Goal: Task Accomplishment & Management: Use online tool/utility

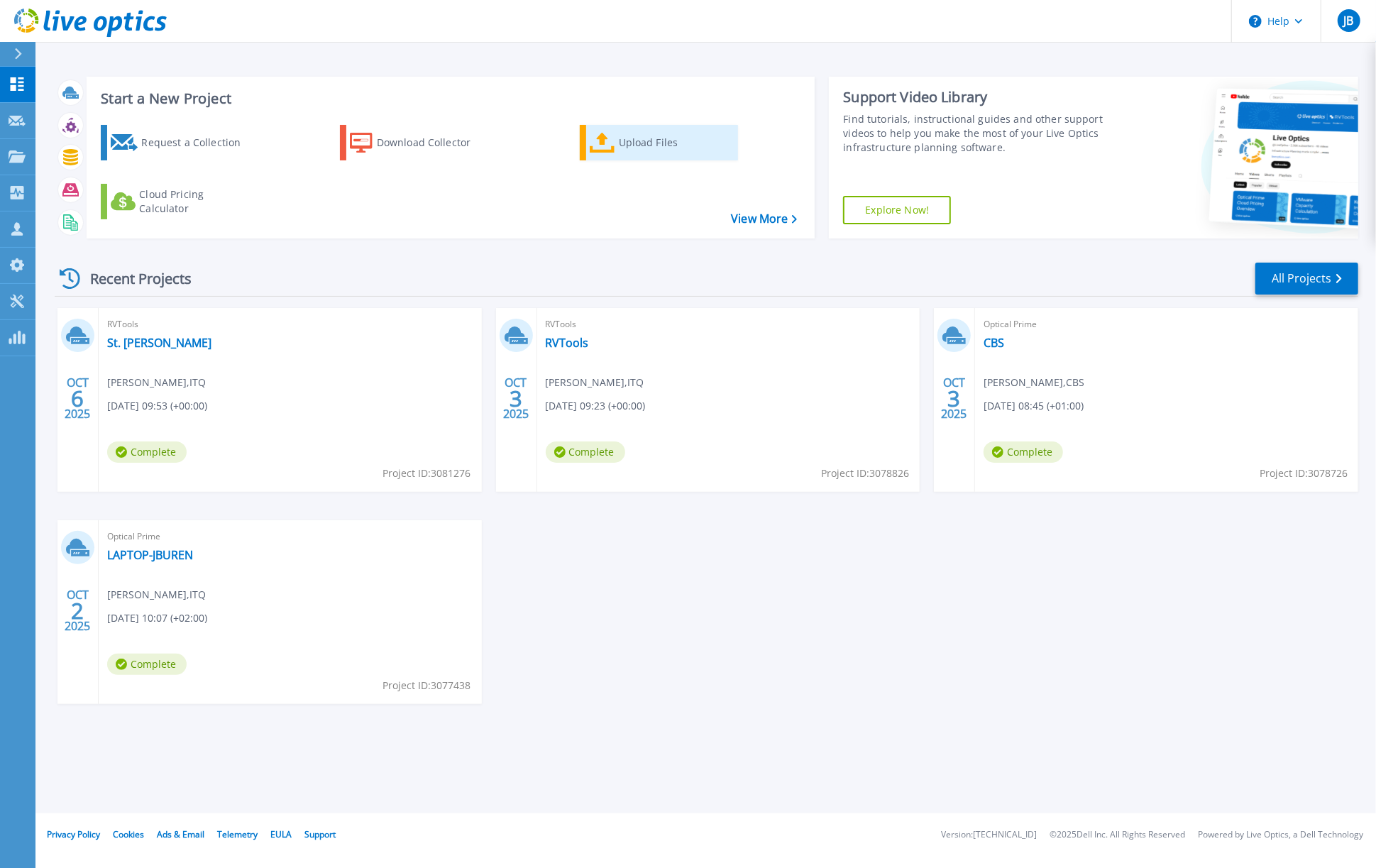
click at [651, 144] on div "Upload Files" at bounding box center [675, 142] width 114 height 29
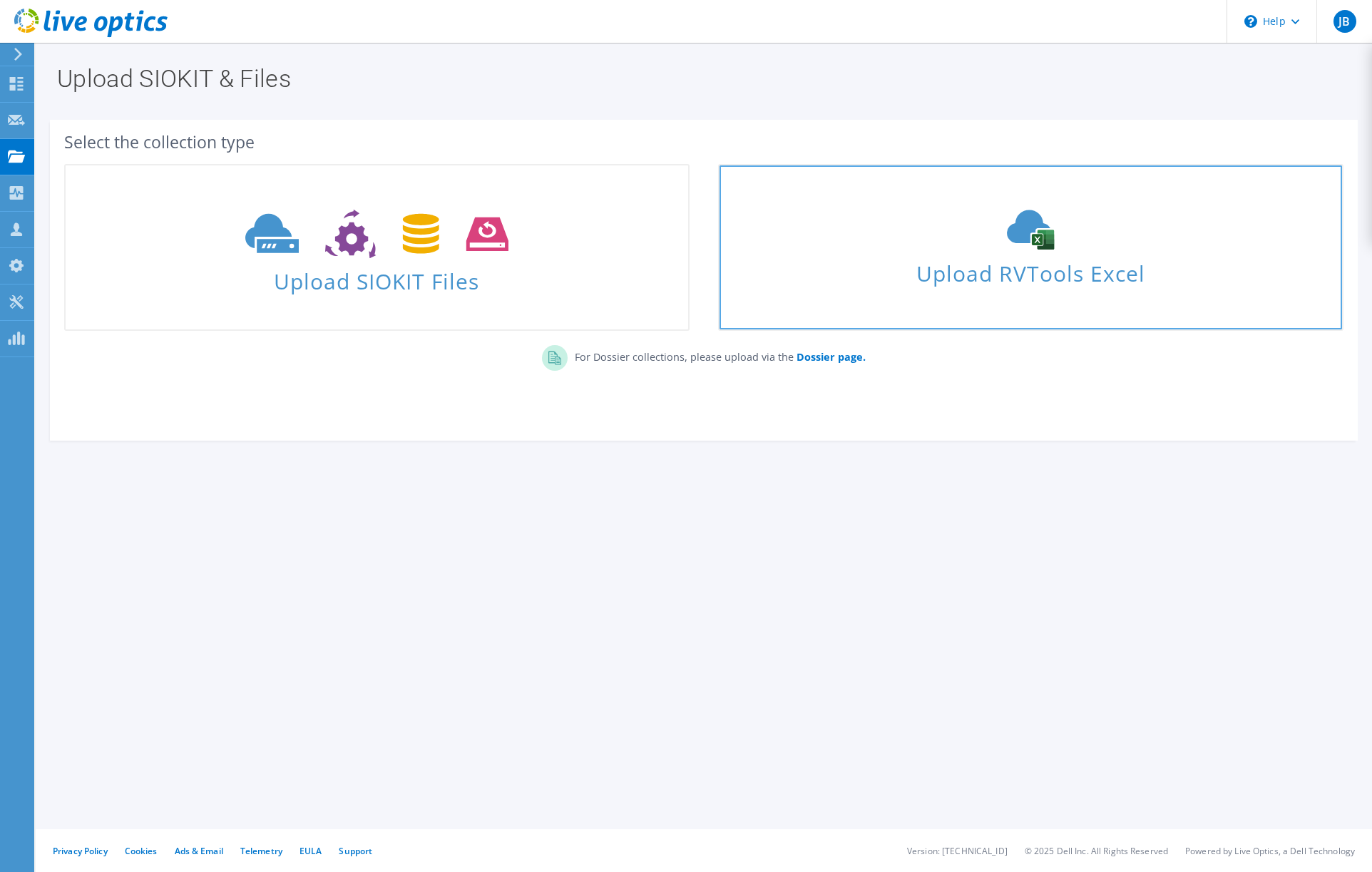
click at [1039, 250] on div "Upload RVTools Excel" at bounding box center [1031, 247] width 622 height 75
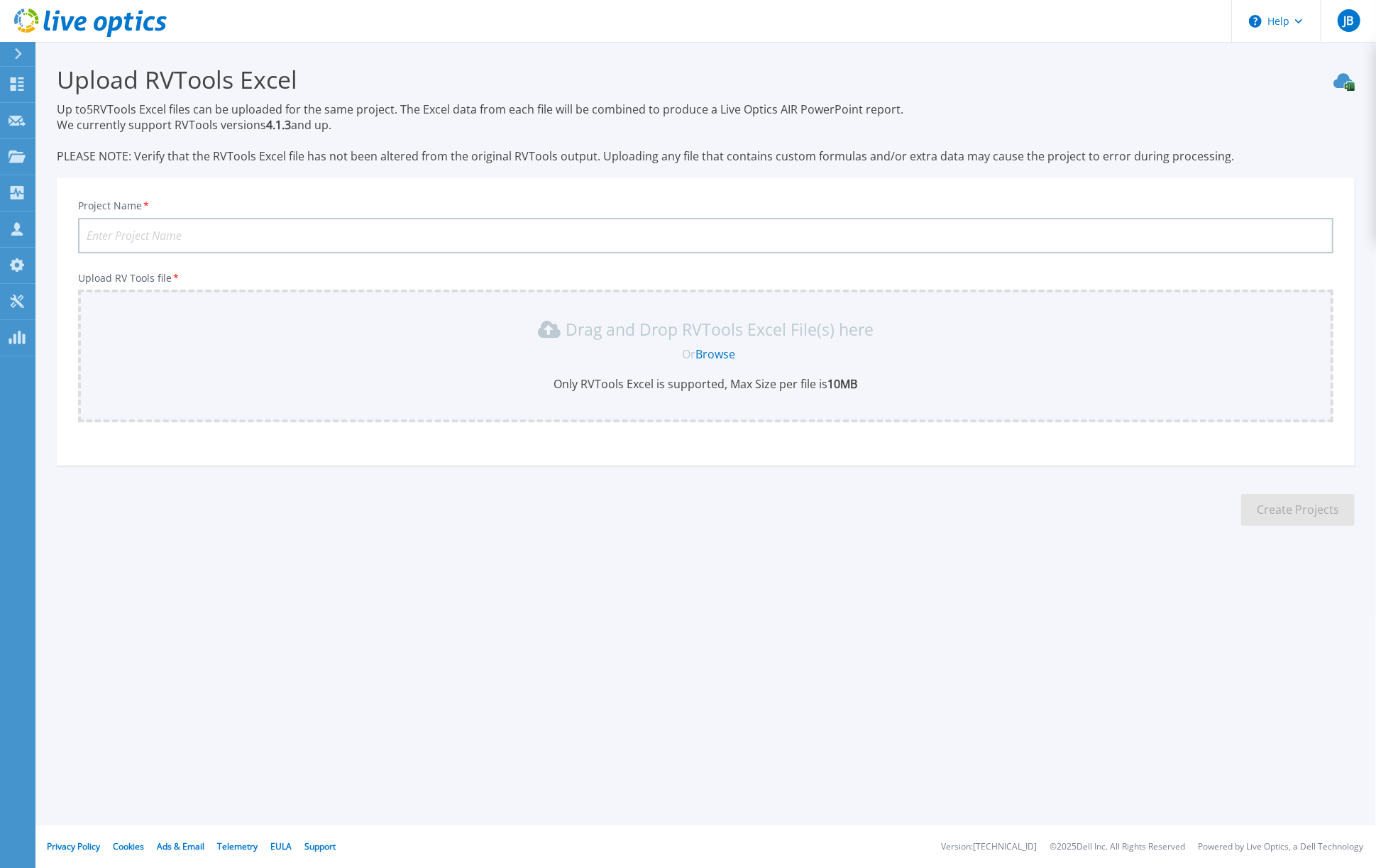
click at [374, 233] on input "Project Name *" at bounding box center [706, 235] width 1256 height 36
type input "St. Antonius - SV1010"
click at [715, 357] on link "Browse" at bounding box center [715, 354] width 39 height 15
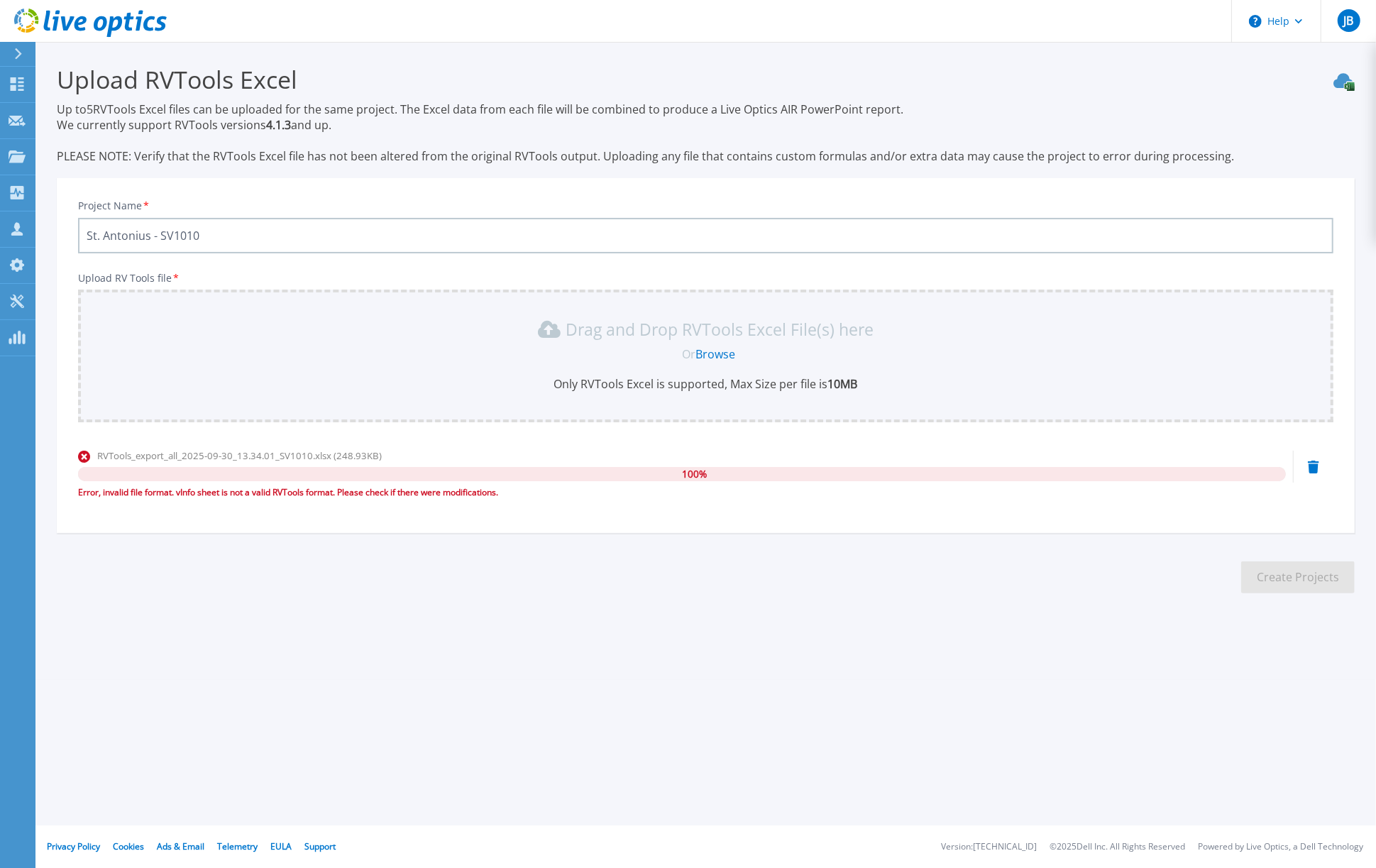
click at [711, 353] on link "Browse" at bounding box center [715, 354] width 39 height 15
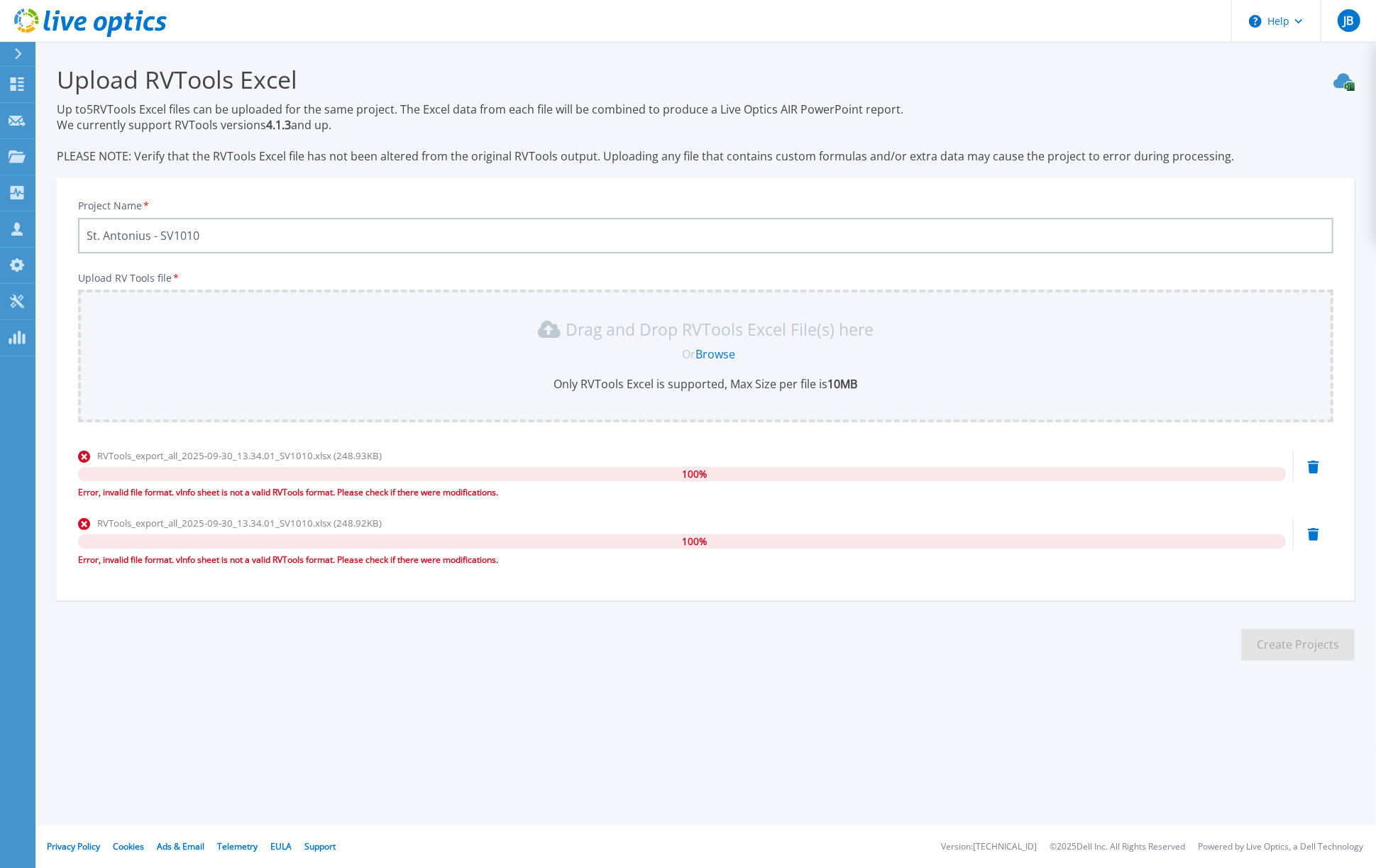
click at [1316, 534] on icon at bounding box center [1313, 534] width 12 height 12
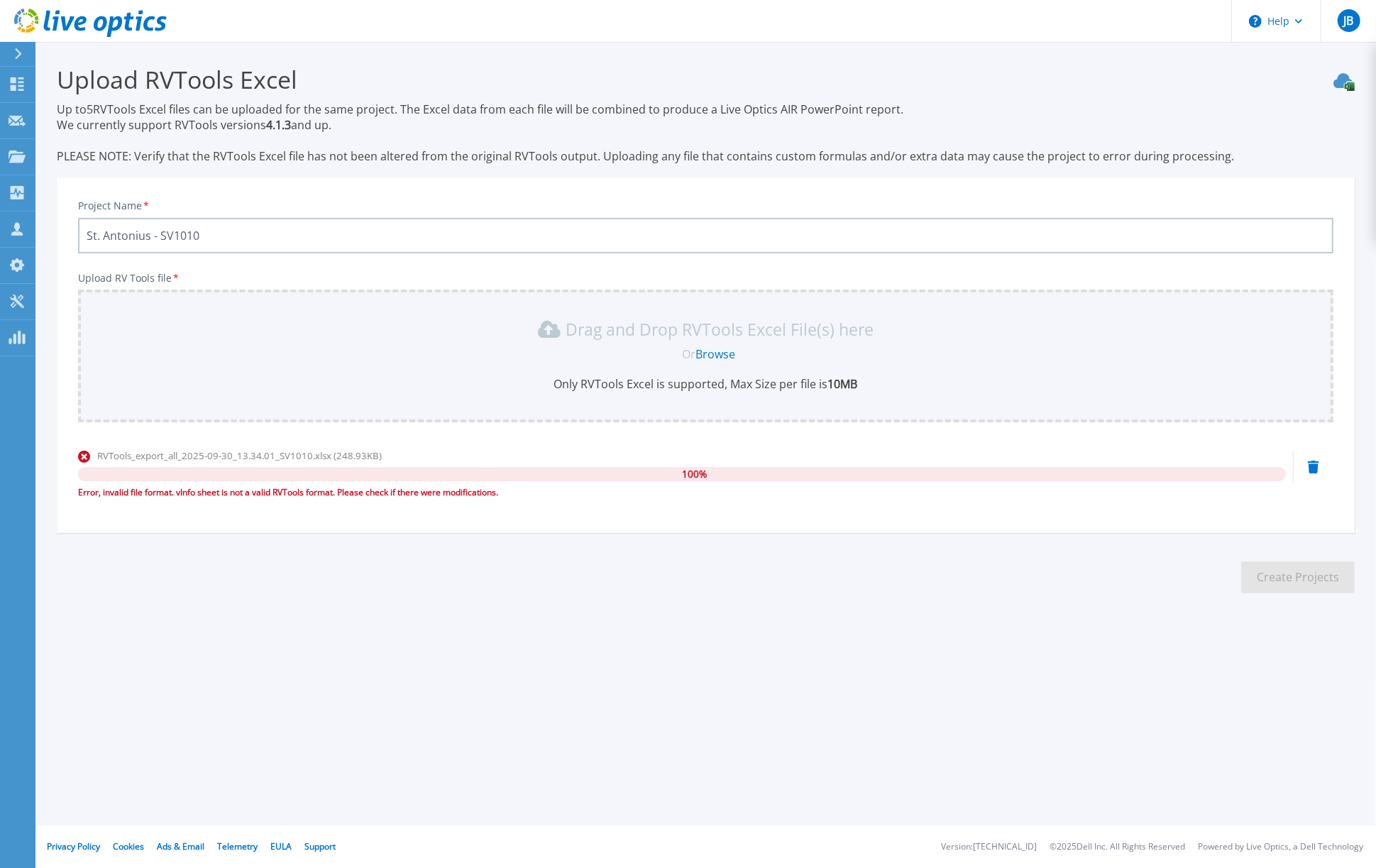
click at [1313, 465] on icon at bounding box center [1313, 467] width 12 height 12
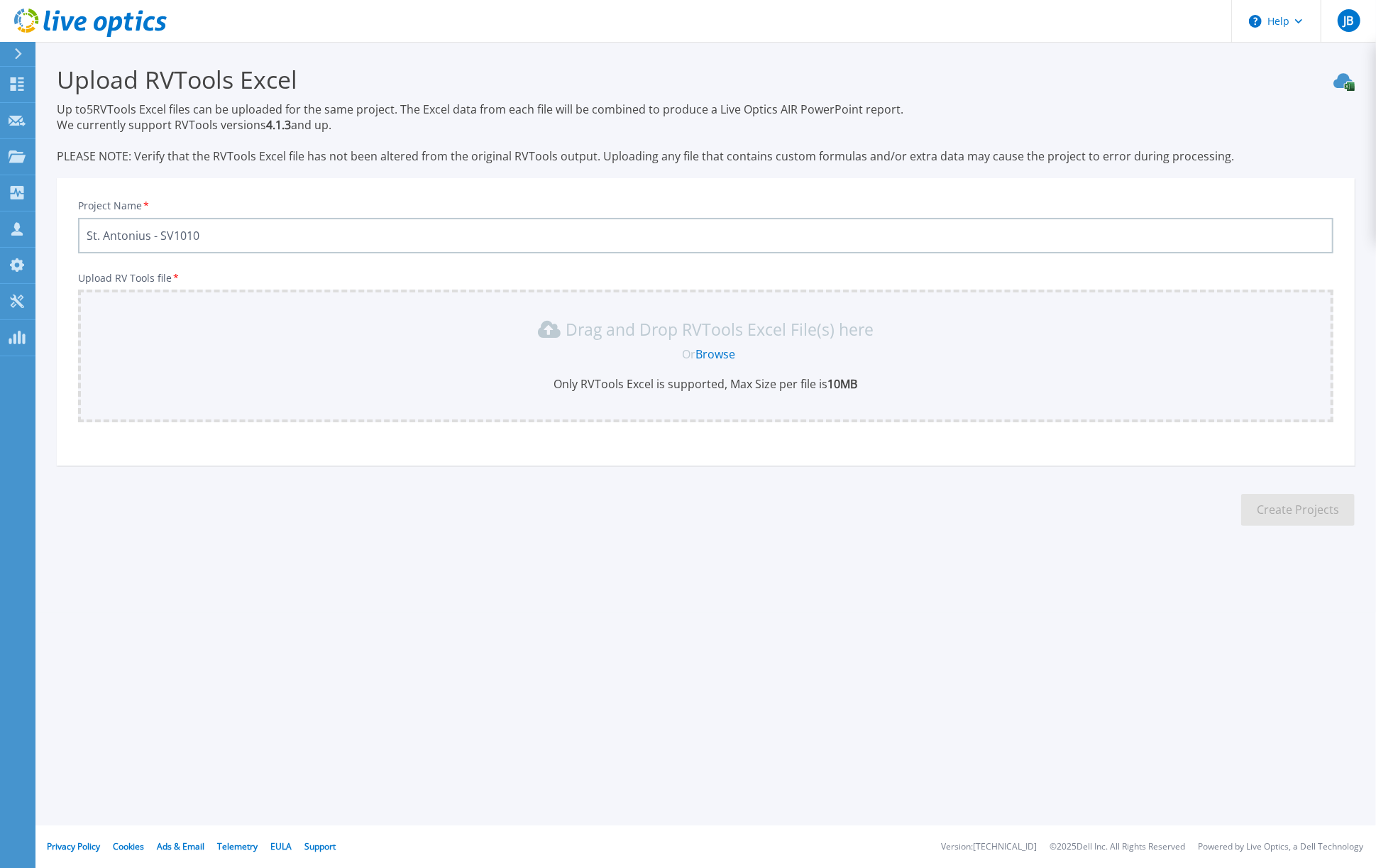
click at [715, 355] on link "Browse" at bounding box center [715, 354] width 39 height 15
click at [1059, 118] on p "Up to 5 RVTools Excel files can be uploaded for the same project. The Excel dat…" at bounding box center [705, 132] width 1299 height 63
click at [715, 353] on link "Browse" at bounding box center [715, 354] width 39 height 15
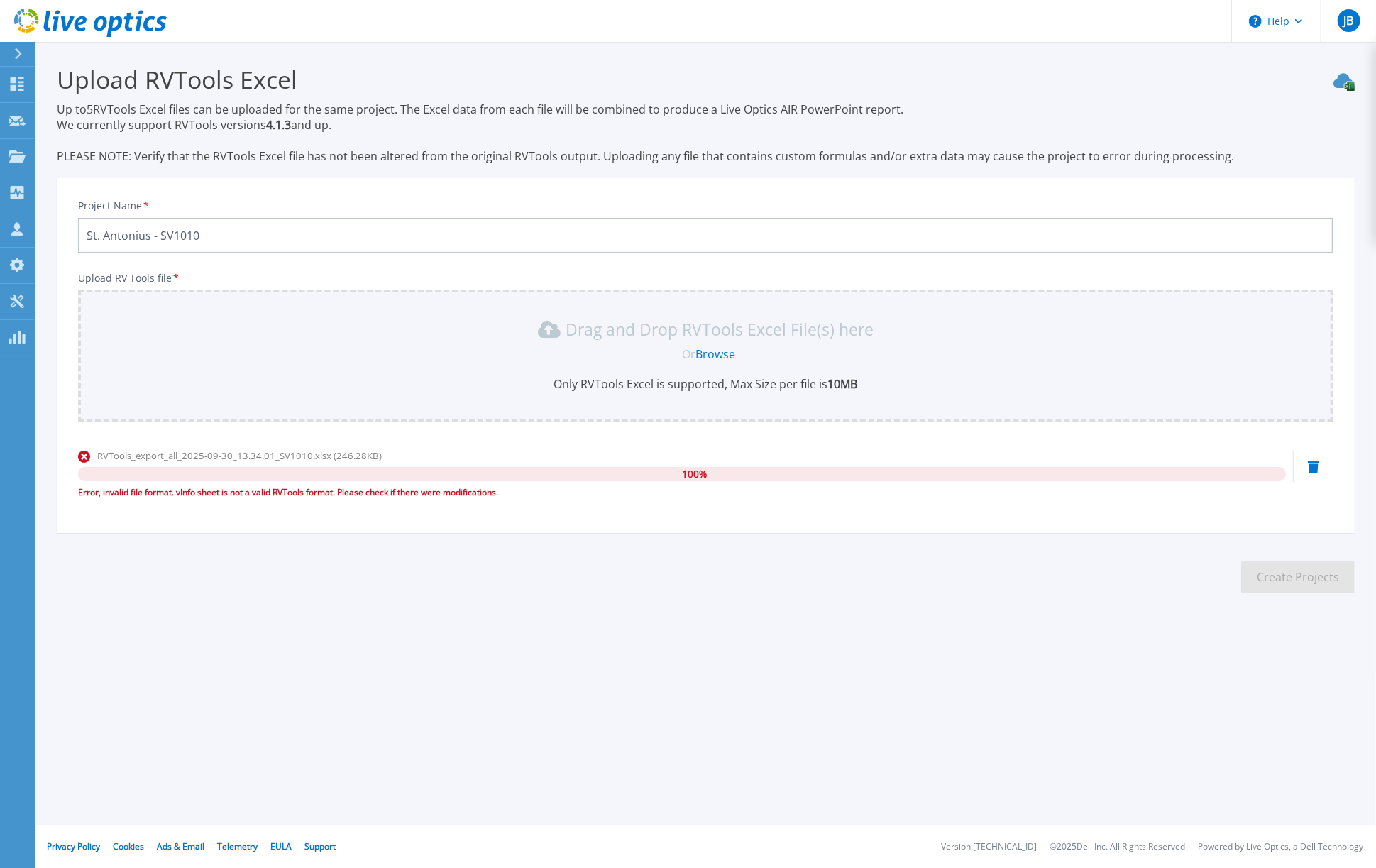
click at [1316, 465] on icon at bounding box center [1313, 467] width 12 height 12
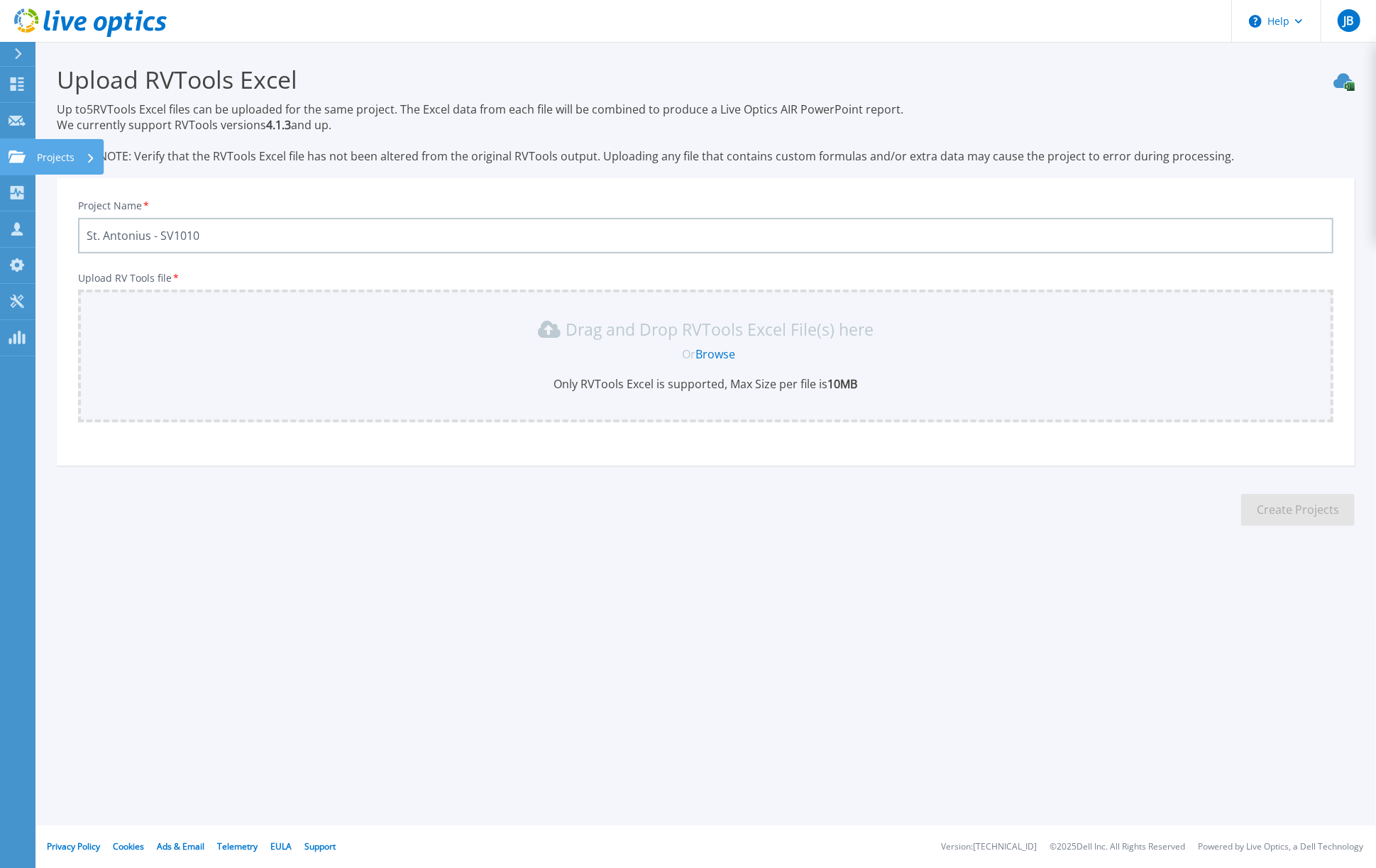
click at [14, 151] on icon at bounding box center [17, 156] width 17 height 12
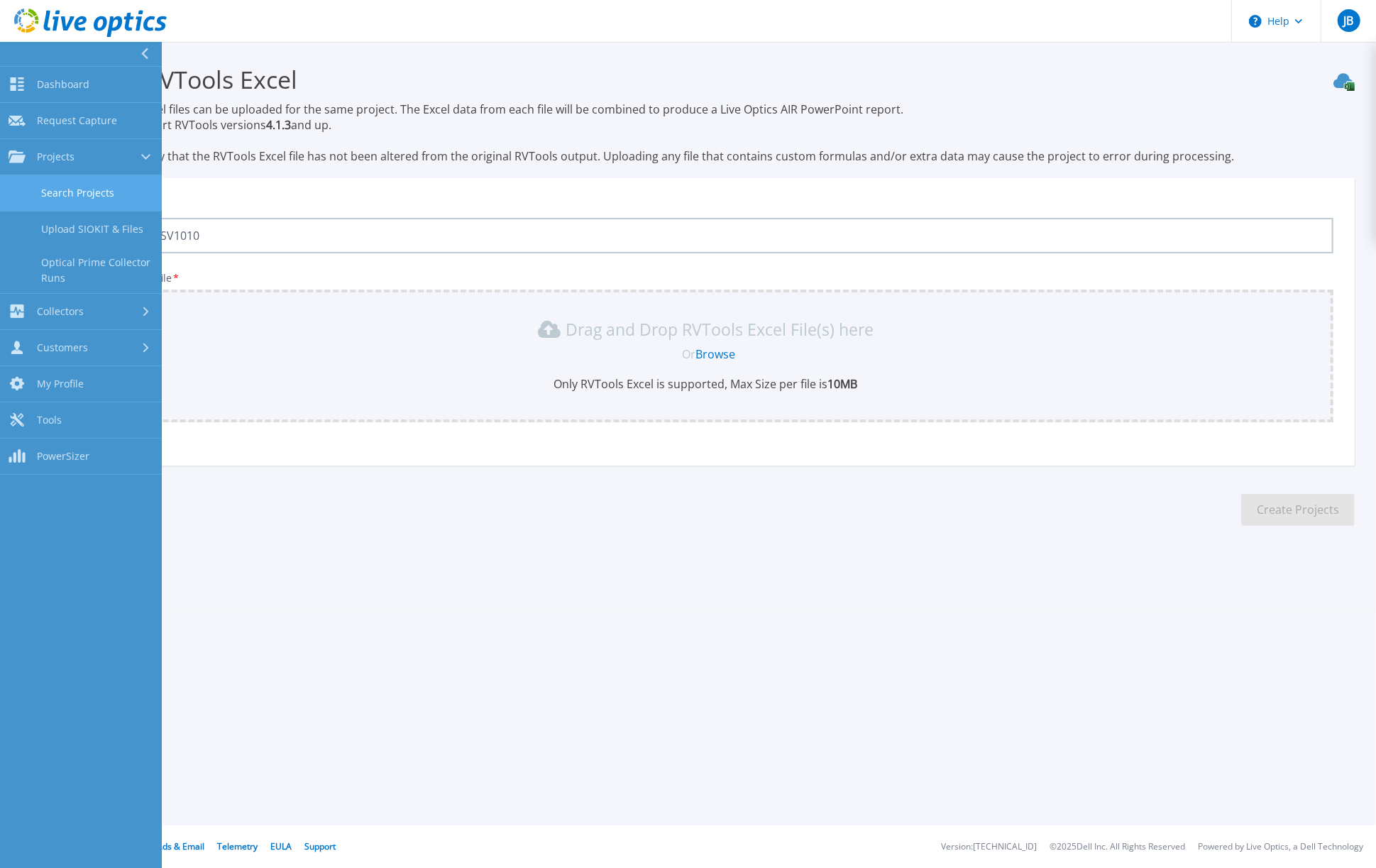
click at [59, 190] on link "Search Projects" at bounding box center [81, 193] width 162 height 36
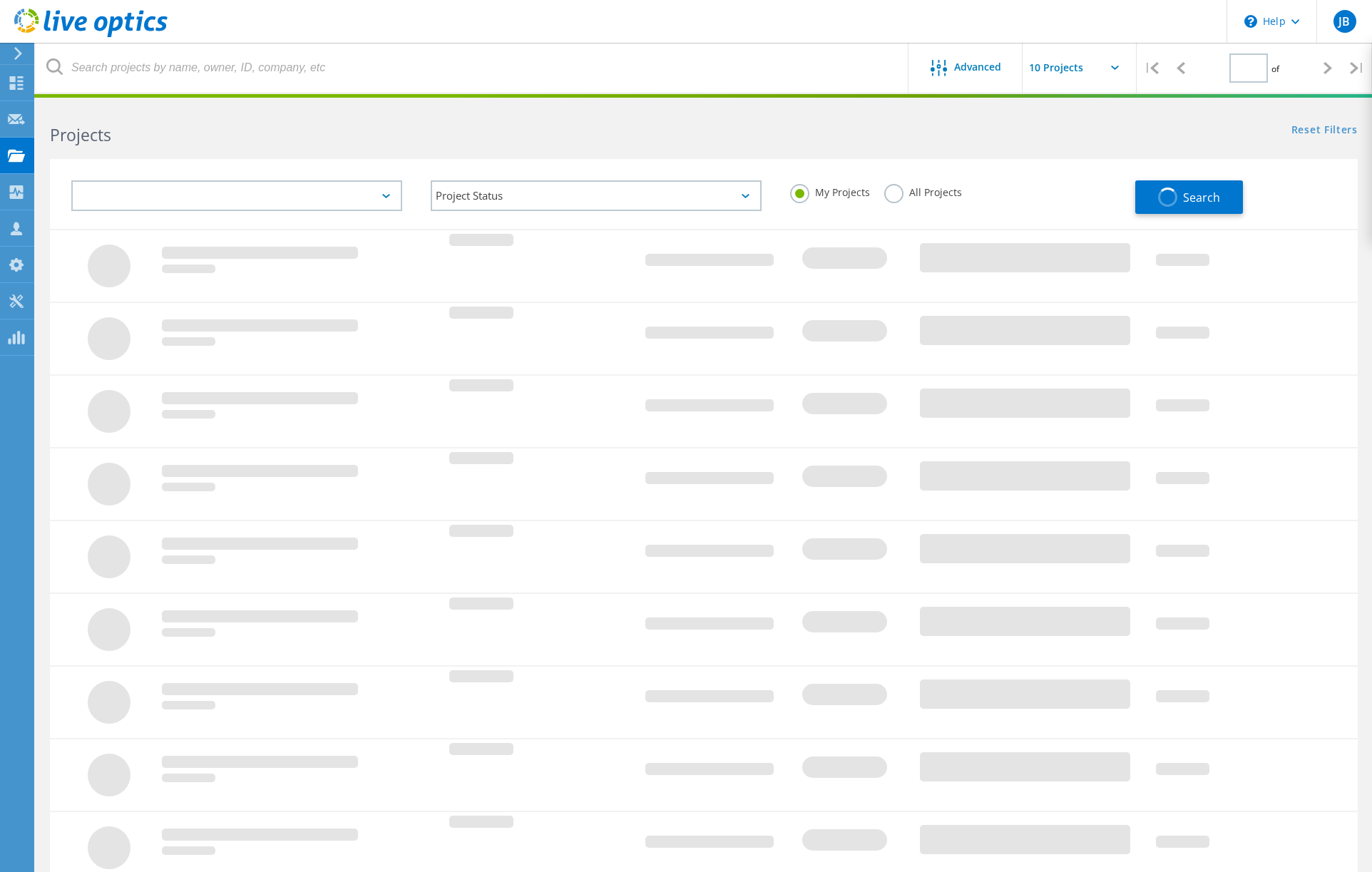
type input "1"
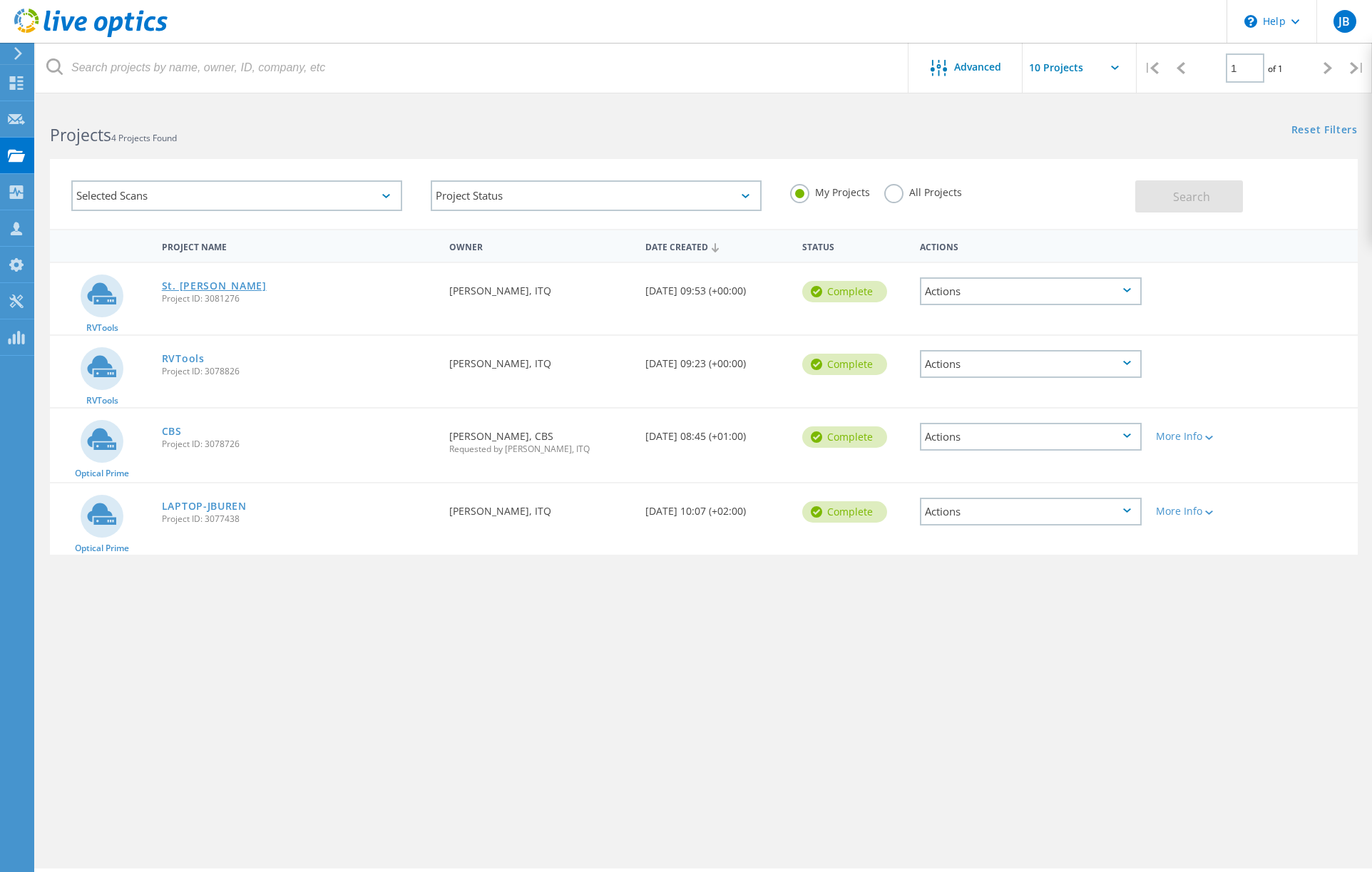
click at [202, 285] on link "St. [PERSON_NAME]" at bounding box center [214, 285] width 105 height 10
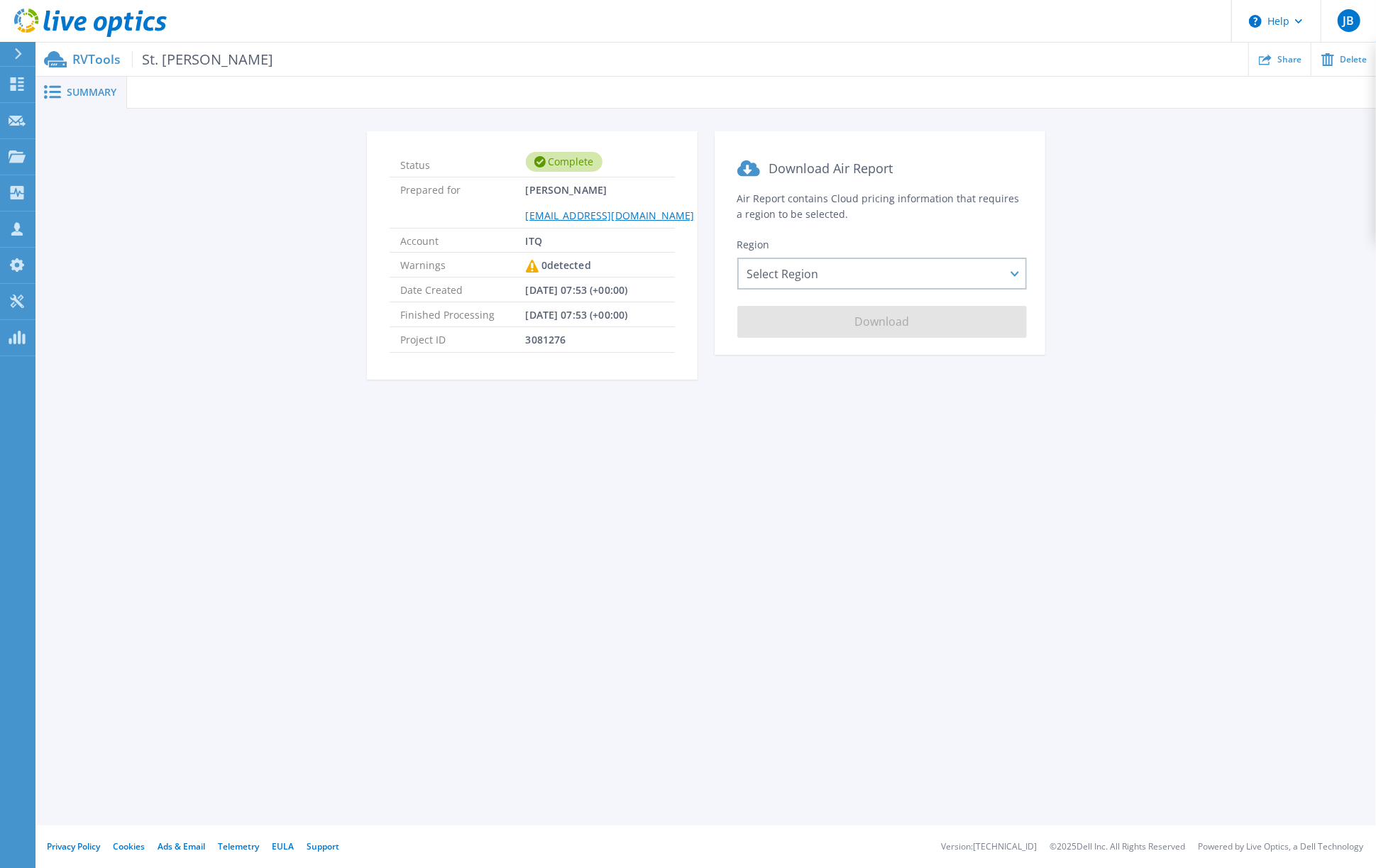
click at [99, 58] on p "RVTools St. Antonius" at bounding box center [172, 59] width 201 height 16
click at [99, 89] on span "Summary" at bounding box center [91, 92] width 50 height 10
click at [203, 60] on span "St. [PERSON_NAME]" at bounding box center [202, 59] width 141 height 16
click at [21, 81] on icon at bounding box center [17, 84] width 13 height 13
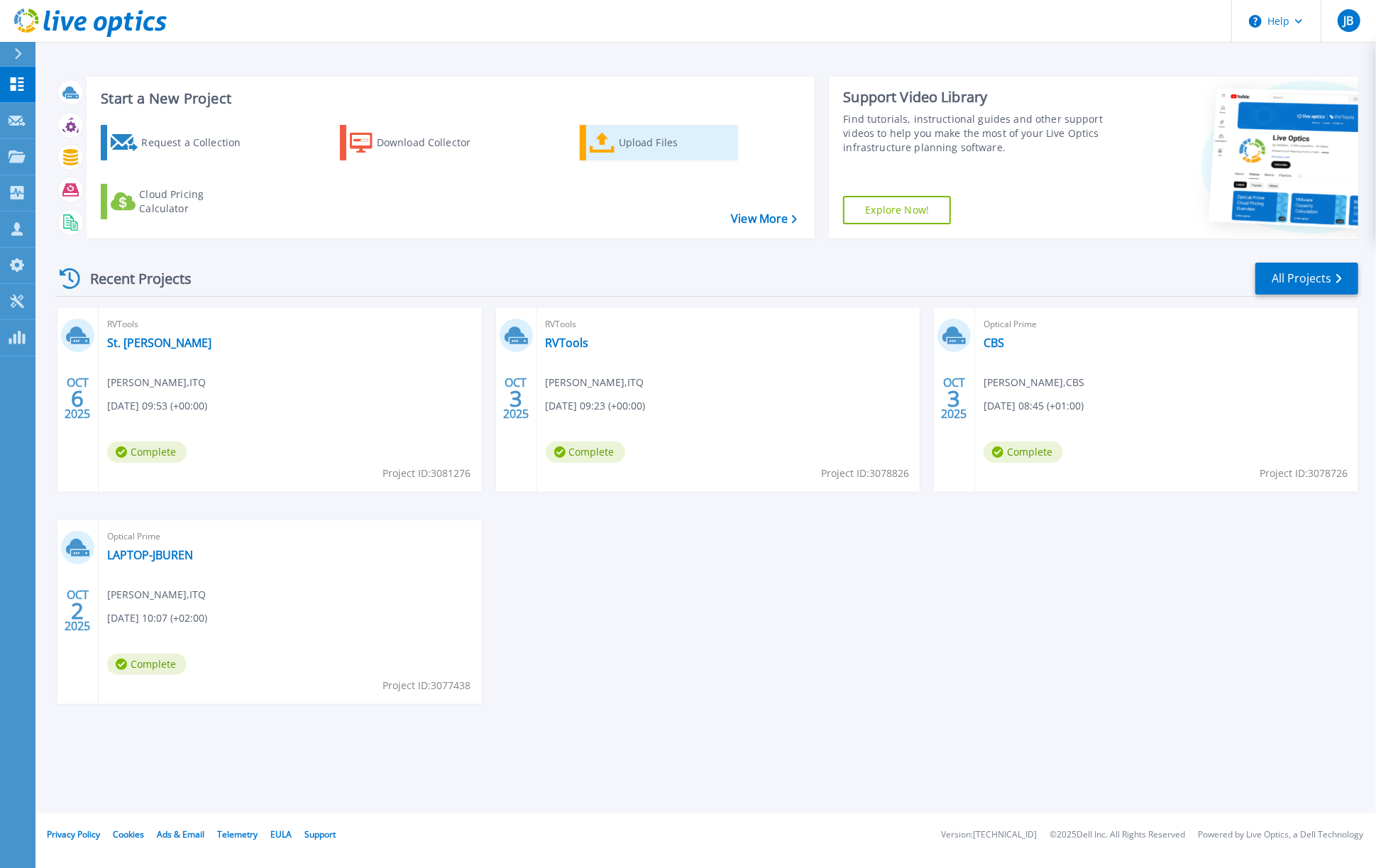
click at [634, 146] on div "Upload Files" at bounding box center [675, 142] width 114 height 29
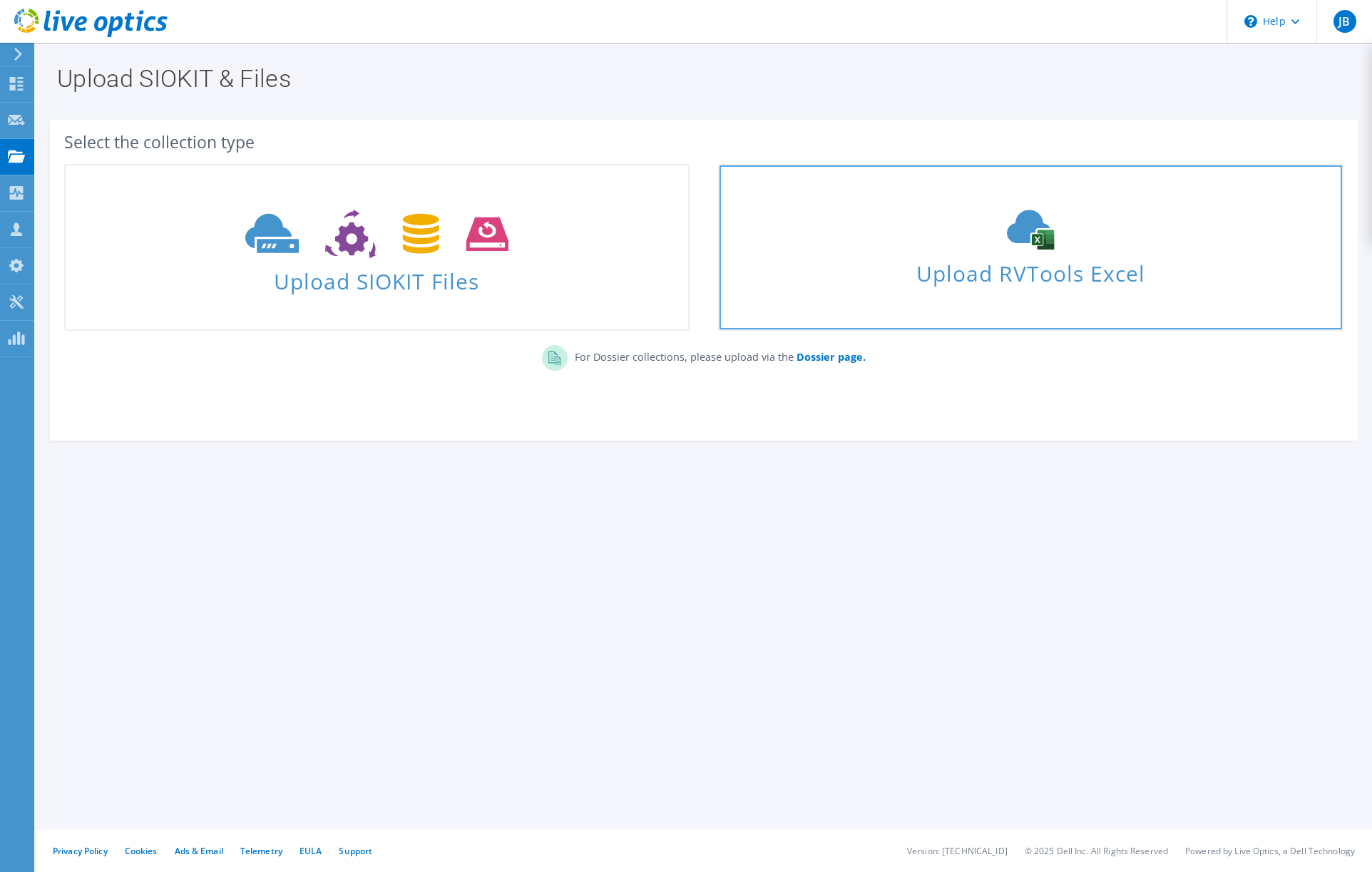
click at [1041, 275] on span "Upload RVTools Excel" at bounding box center [1031, 269] width 622 height 30
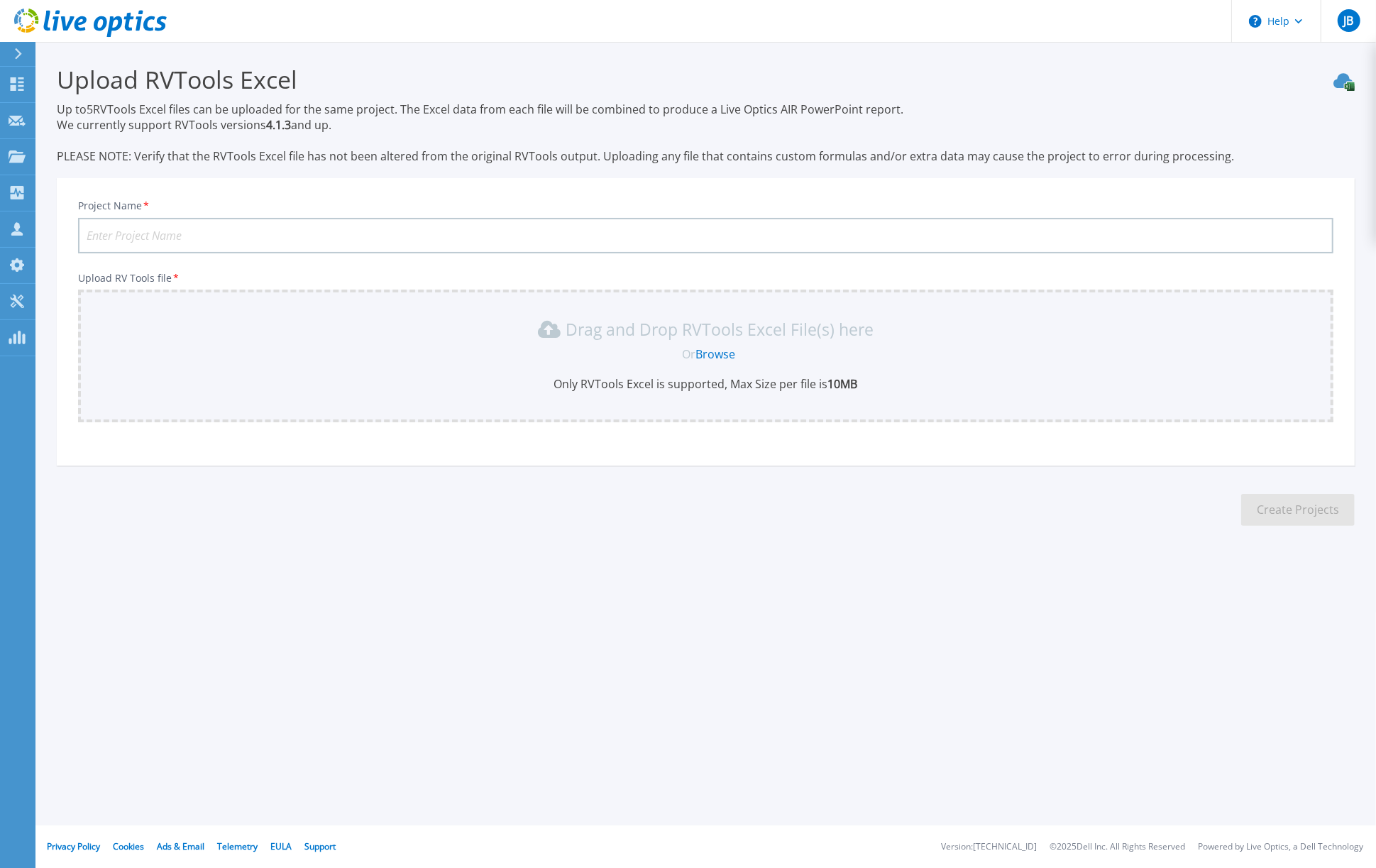
click at [444, 228] on input "Project Name *" at bounding box center [706, 235] width 1256 height 36
type input "St. Antonius SV1010"
click at [719, 354] on link "Browse" at bounding box center [715, 354] width 39 height 15
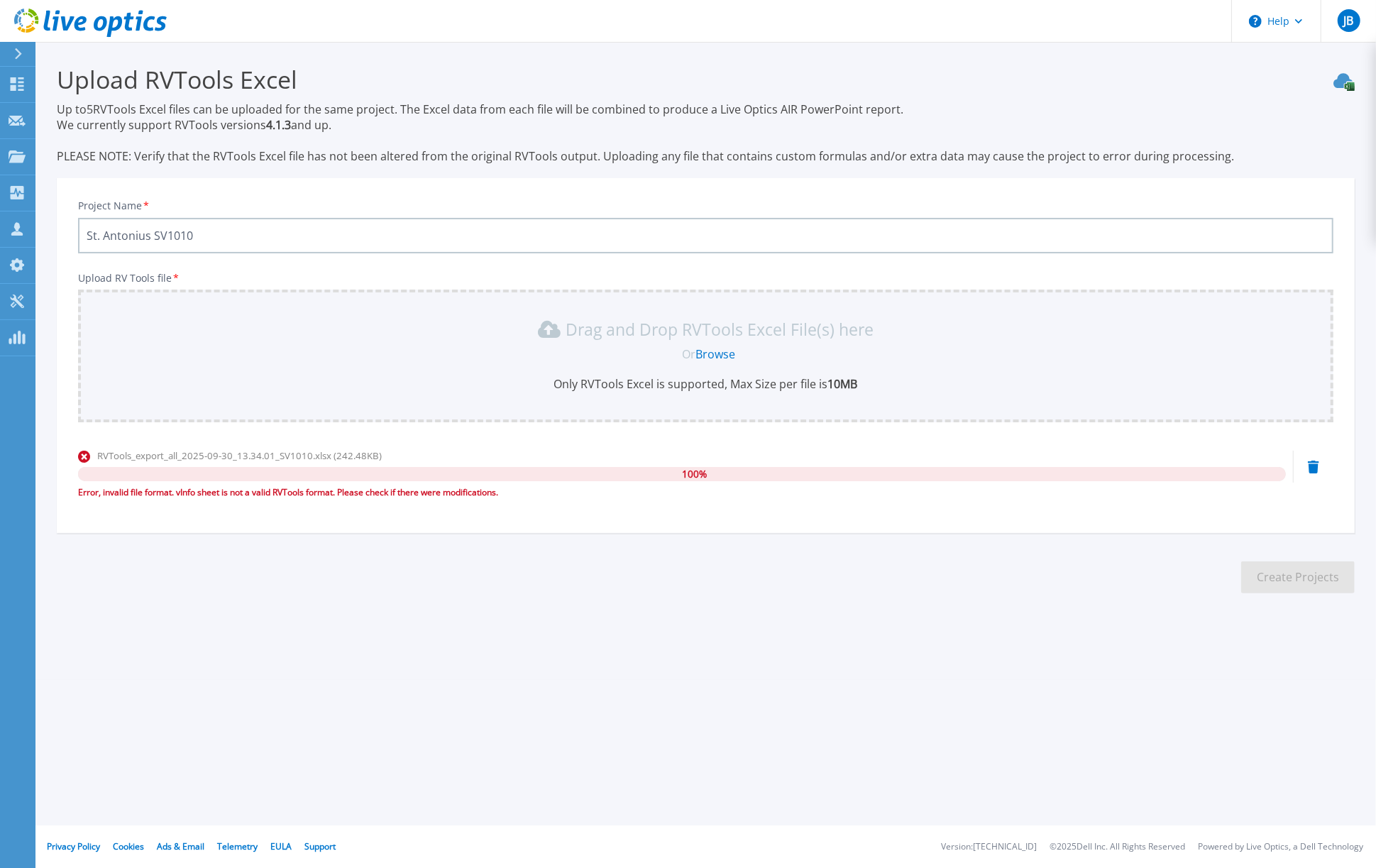
click at [1316, 467] on icon at bounding box center [1313, 467] width 12 height 12
